Goal: Check status: Check status

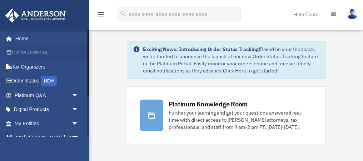
click at [22, 50] on link "Online Ordering" at bounding box center [47, 53] width 84 height 14
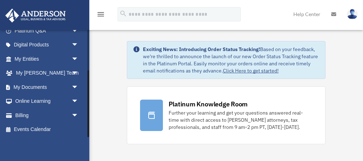
scroll to position [66, 0]
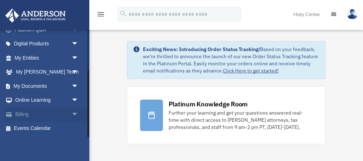
click at [38, 111] on link "Billing arrow_drop_down" at bounding box center [47, 114] width 84 height 14
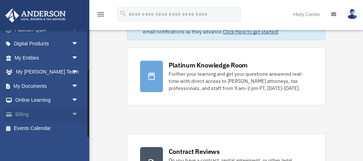
scroll to position [40, 0]
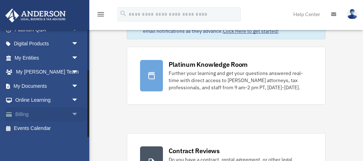
click at [75, 114] on span "arrow_drop_down" at bounding box center [78, 114] width 14 height 15
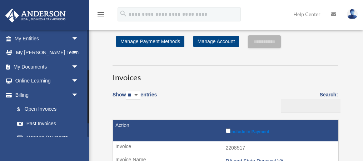
scroll to position [92, 0]
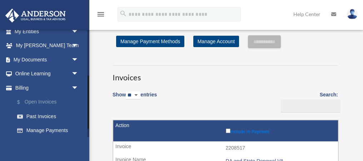
click at [38, 103] on link "$ Open Invoices" at bounding box center [49, 102] width 79 height 15
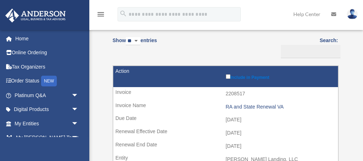
scroll to position [93, 0]
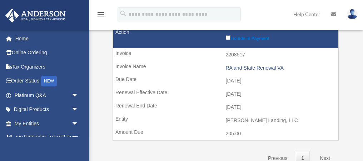
click at [238, 121] on td "VJ Cavalier Landing, LLC" at bounding box center [225, 121] width 225 height 14
click at [238, 121] on td "[PERSON_NAME] Landing, LLC" at bounding box center [225, 121] width 225 height 14
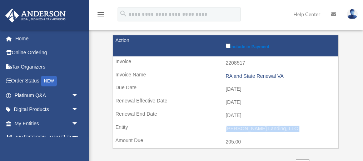
scroll to position [100, 0]
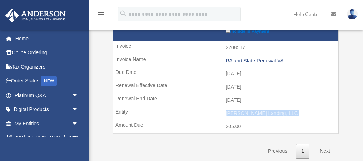
click at [263, 111] on td "[PERSON_NAME] Landing, LLC" at bounding box center [225, 114] width 225 height 14
